Goal: Task Accomplishment & Management: Manage account settings

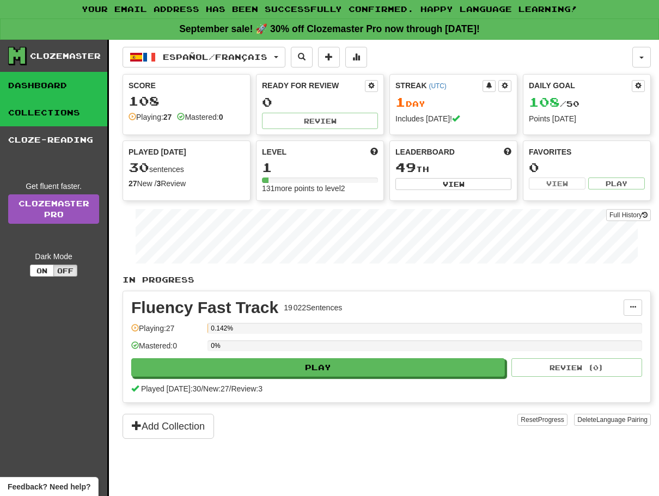
click at [53, 106] on link "Collections" at bounding box center [53, 112] width 107 height 27
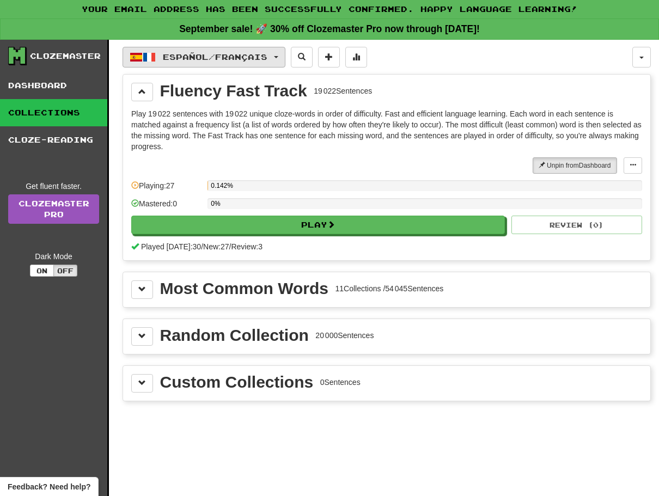
click at [285, 54] on button "Español / Français" at bounding box center [203, 57] width 163 height 21
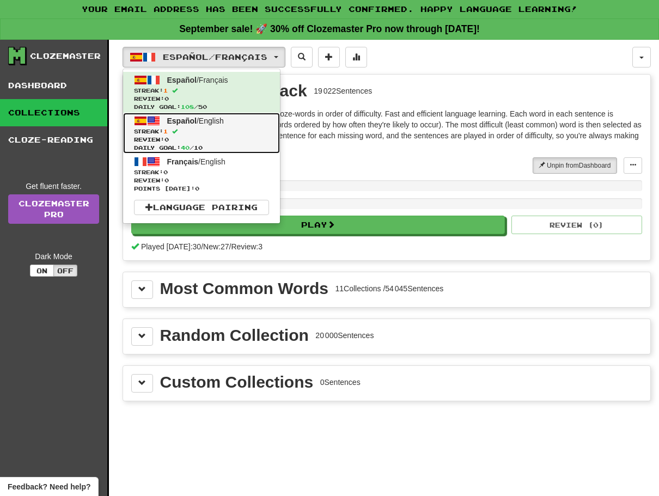
click at [216, 121] on span "Español / English" at bounding box center [195, 121] width 57 height 9
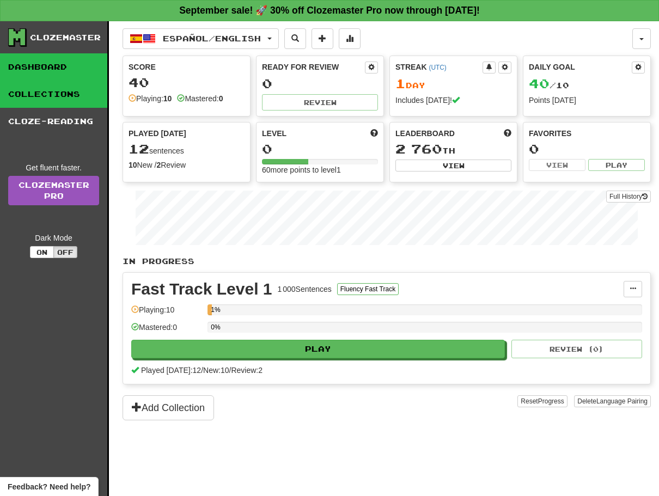
click at [49, 90] on link "Collections" at bounding box center [53, 94] width 107 height 27
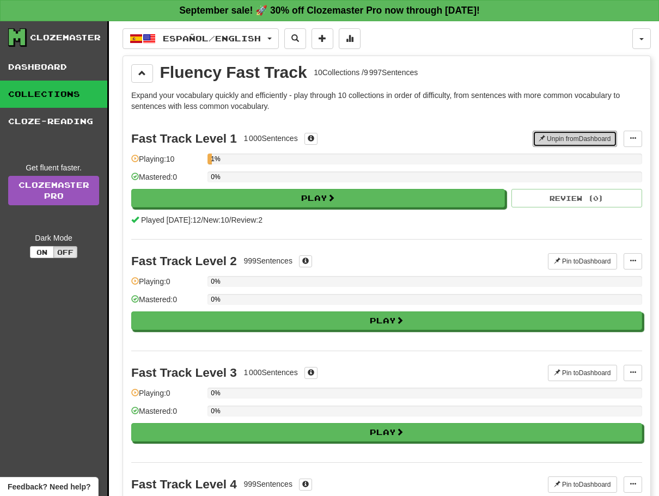
click at [581, 136] on button "Unpin from Dashboard" at bounding box center [574, 139] width 84 height 16
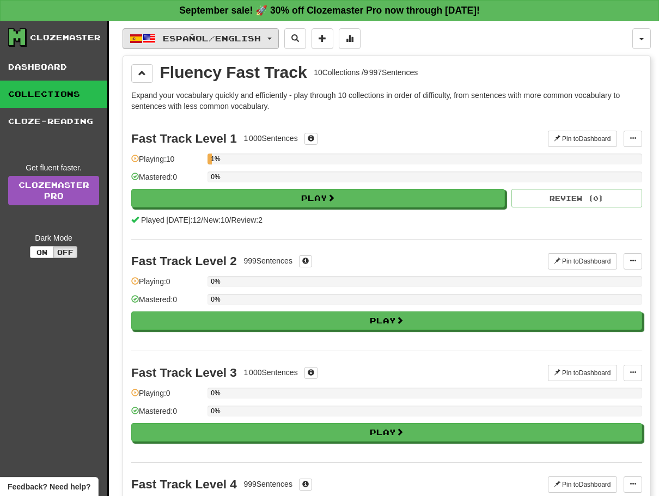
click at [278, 39] on button "Español / English" at bounding box center [200, 38] width 156 height 21
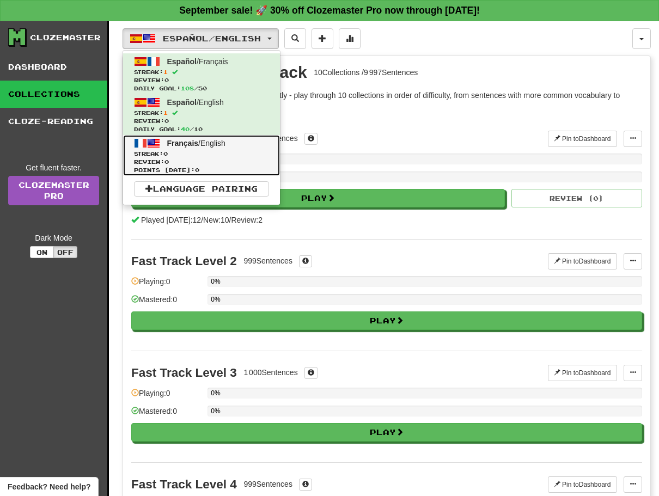
click at [169, 148] on link "Français / English Streak: 0 Review: 0 Points today: 0" at bounding box center [201, 155] width 157 height 41
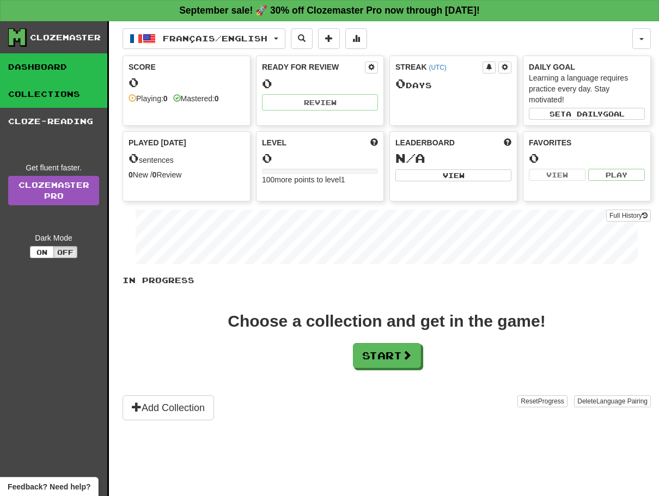
click at [39, 94] on link "Collections" at bounding box center [53, 94] width 107 height 27
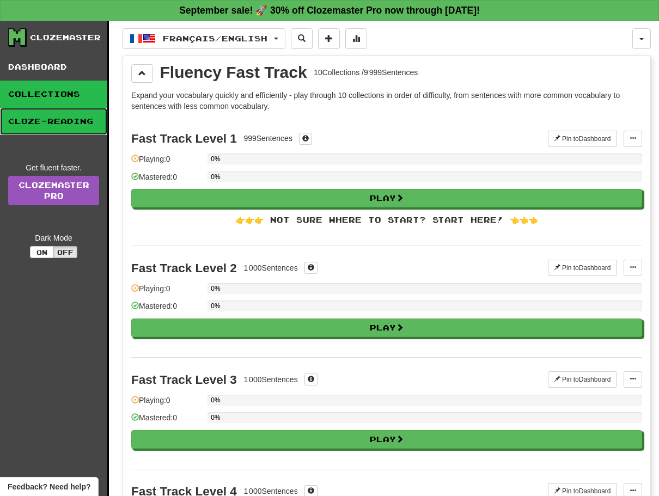
click at [61, 121] on link "Cloze-Reading" at bounding box center [53, 121] width 107 height 27
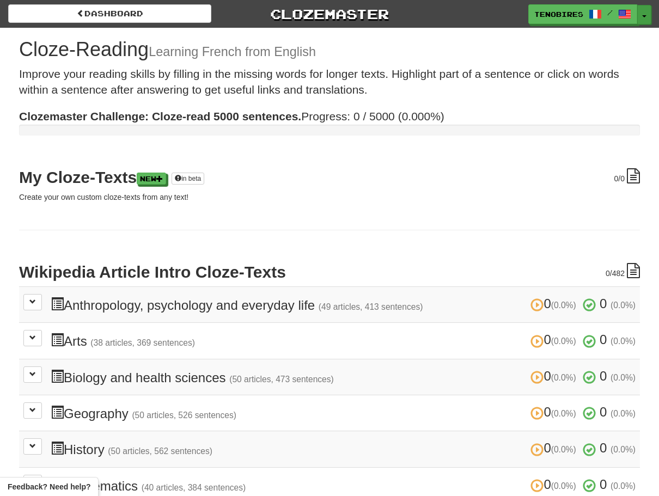
click at [643, 16] on span "button" at bounding box center [644, 16] width 4 height 2
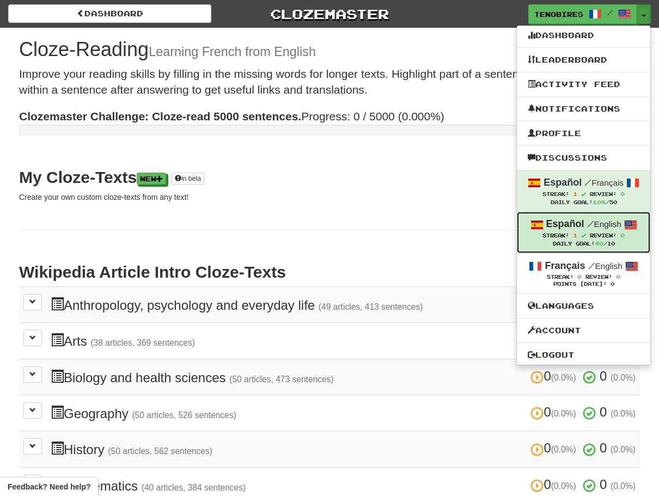
drag, startPoint x: 560, startPoint y: 231, endPoint x: 538, endPoint y: 235, distance: 21.6
click at [538, 235] on div "Streak: 1 Review: 0" at bounding box center [584, 235] width 112 height 8
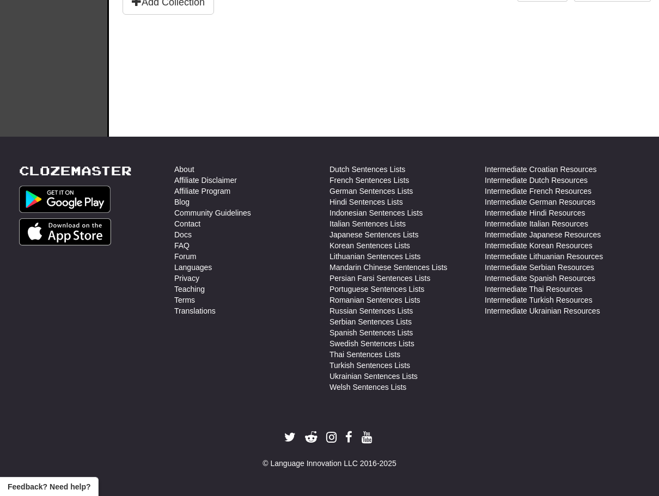
scroll to position [23, 0]
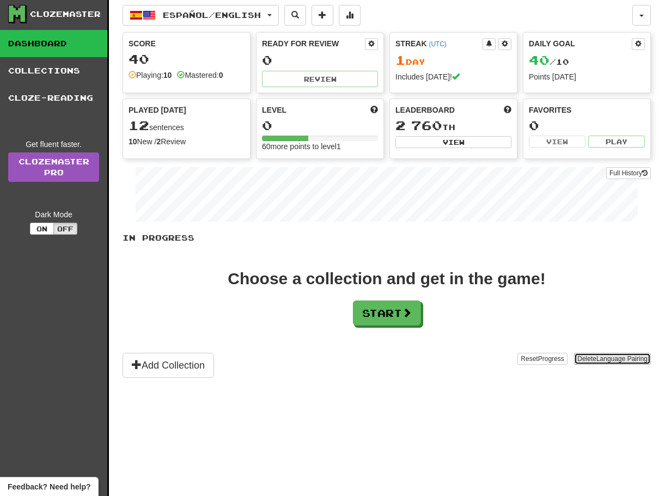
click at [600, 355] on span "Language Pairing" at bounding box center [621, 359] width 51 height 8
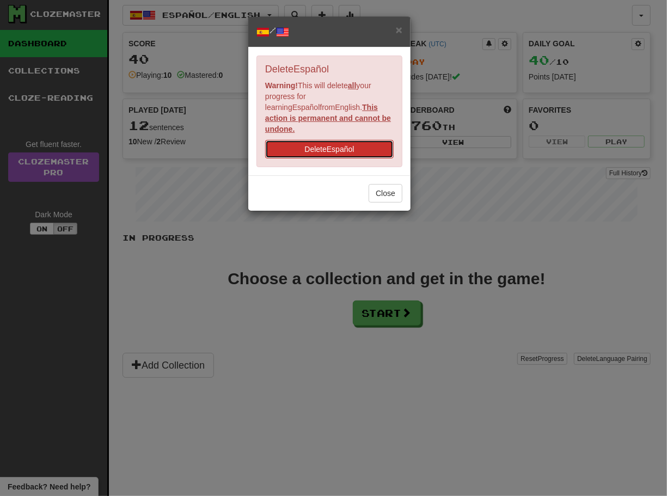
click at [322, 140] on button "Delete Español" at bounding box center [329, 149] width 128 height 19
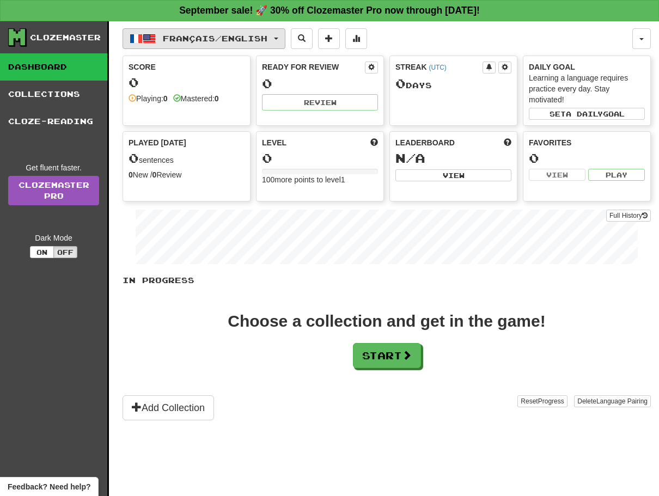
click at [285, 33] on button "Français / English" at bounding box center [203, 38] width 163 height 21
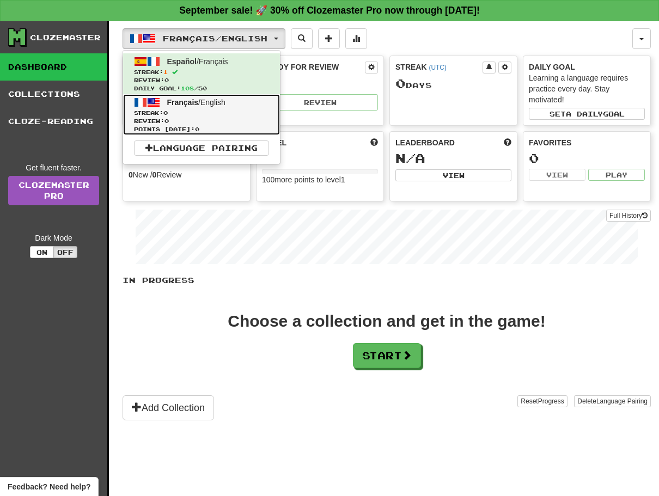
click at [185, 109] on span "Streak: 0" at bounding box center [201, 113] width 135 height 8
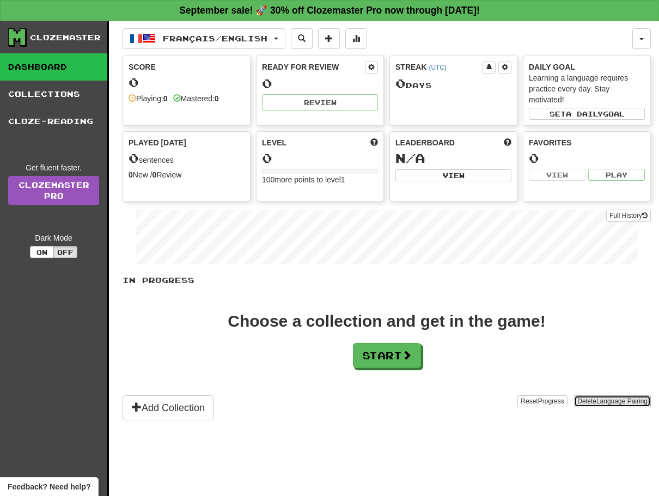
click at [600, 397] on span "Language Pairing" at bounding box center [621, 401] width 51 height 8
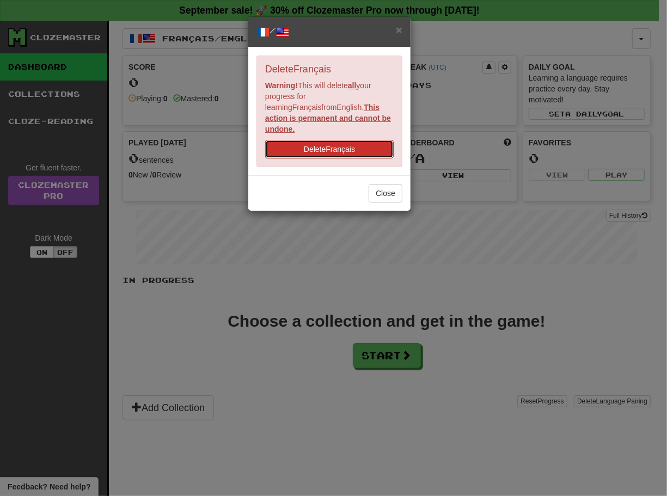
click at [330, 140] on button "Delete Français" at bounding box center [329, 149] width 128 height 19
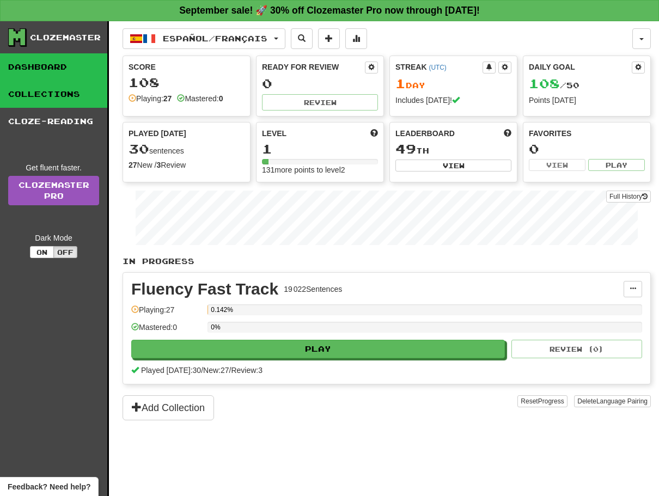
click at [24, 98] on link "Collections" at bounding box center [53, 94] width 107 height 27
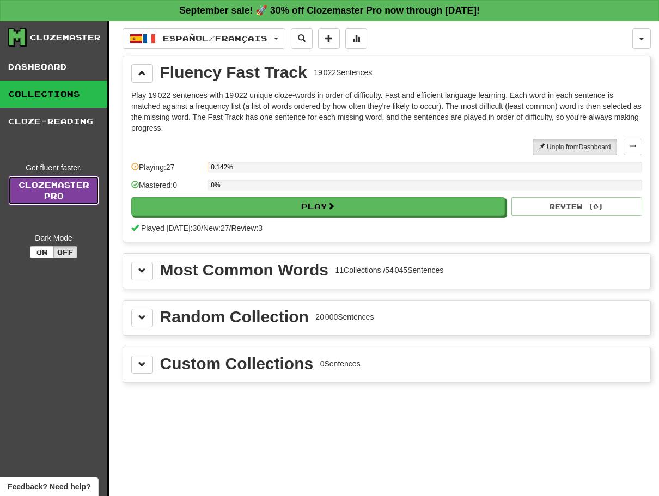
click at [50, 187] on link "Clozemaster Pro" at bounding box center [53, 190] width 91 height 29
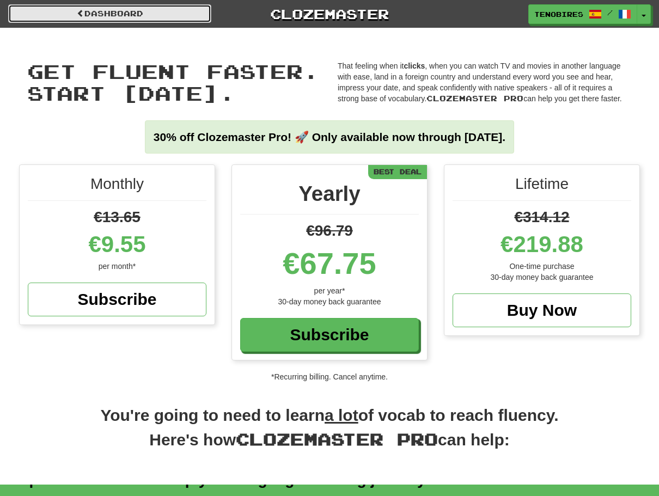
click at [106, 9] on link "Dashboard" at bounding box center [109, 13] width 203 height 19
